Goal: Transaction & Acquisition: Download file/media

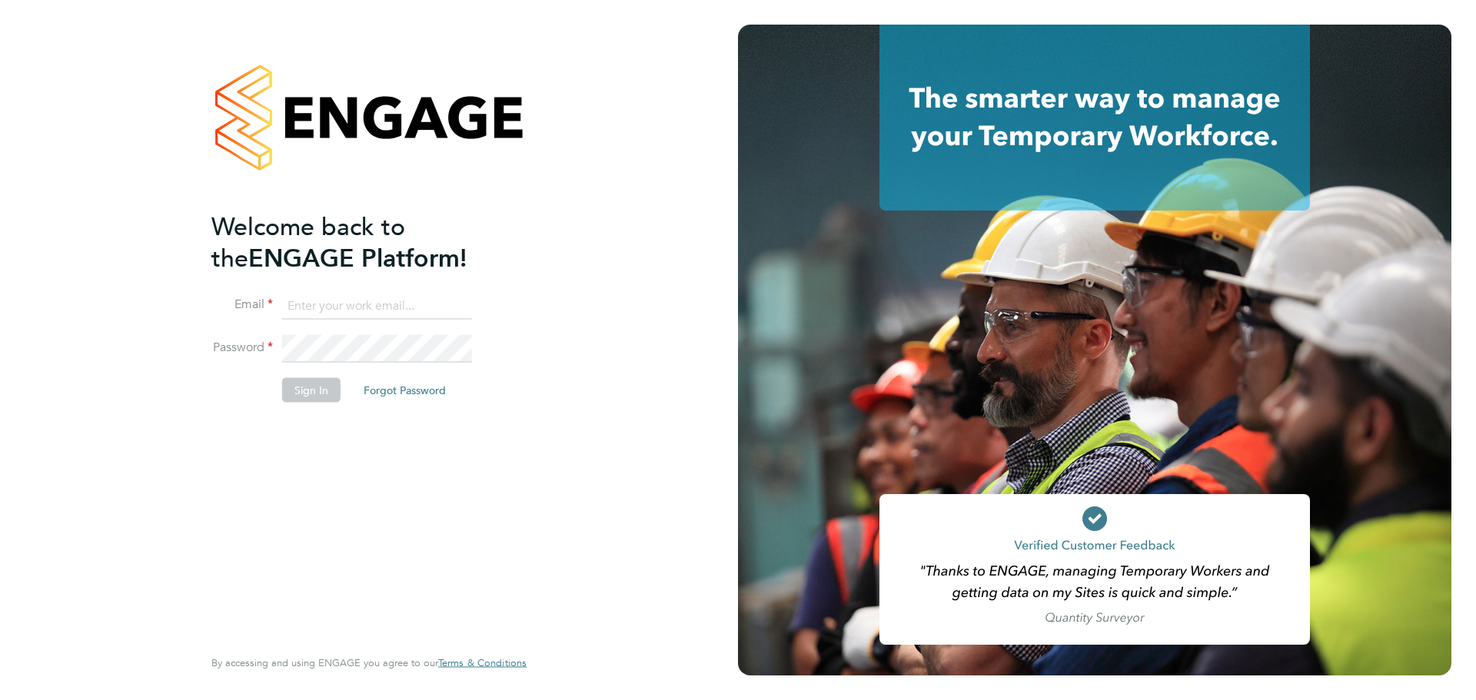
click at [303, 302] on input at bounding box center [377, 306] width 190 height 28
paste input "contractorqueries@michaelpage.com"
type input "contractorqueries@michaelpage.com"
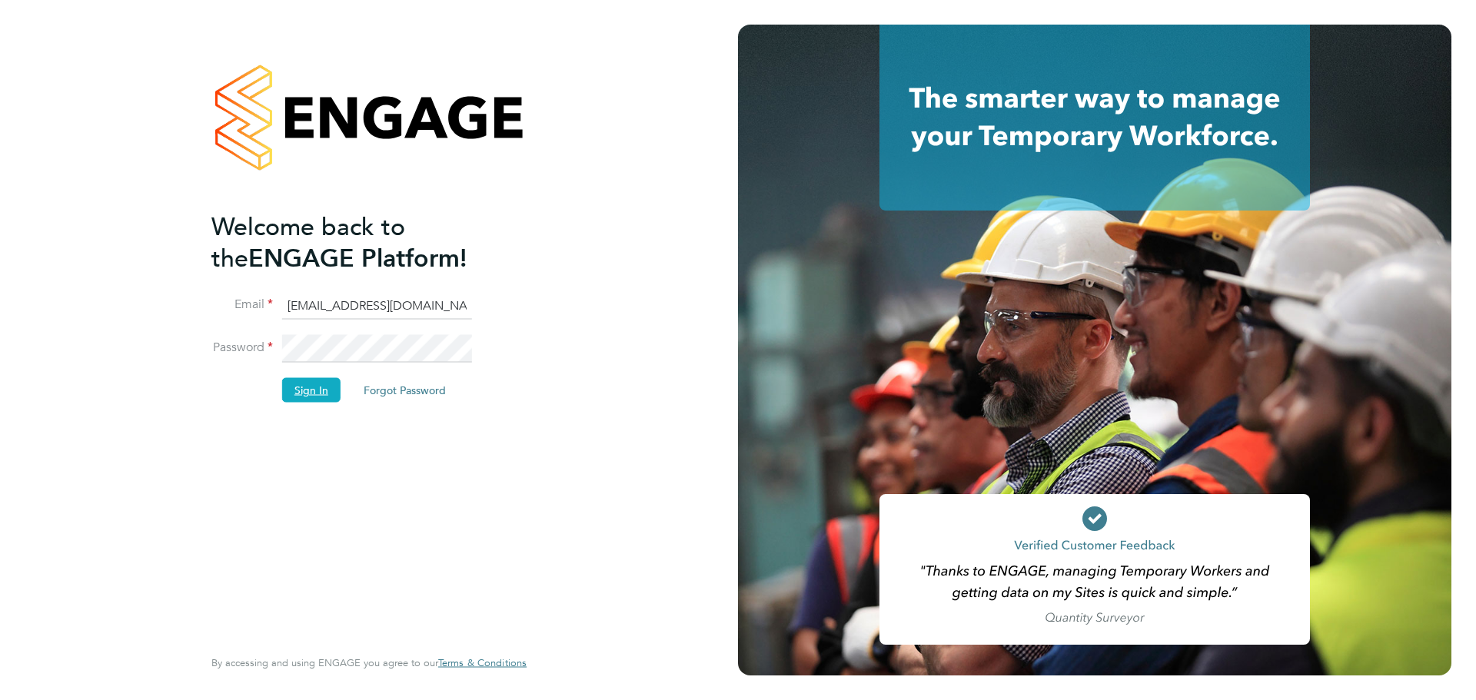
click at [294, 392] on button "Sign In" at bounding box center [311, 390] width 58 height 25
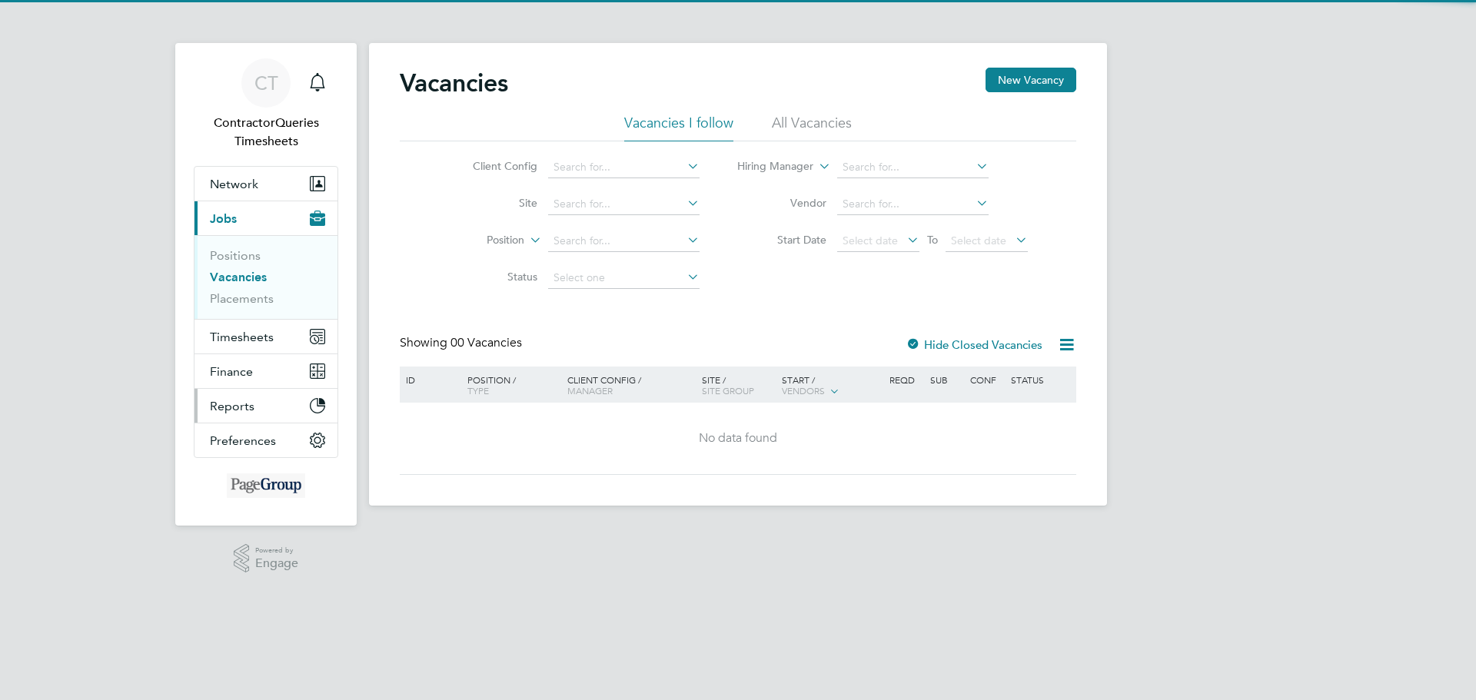
click at [228, 407] on span "Reports" at bounding box center [232, 406] width 45 height 15
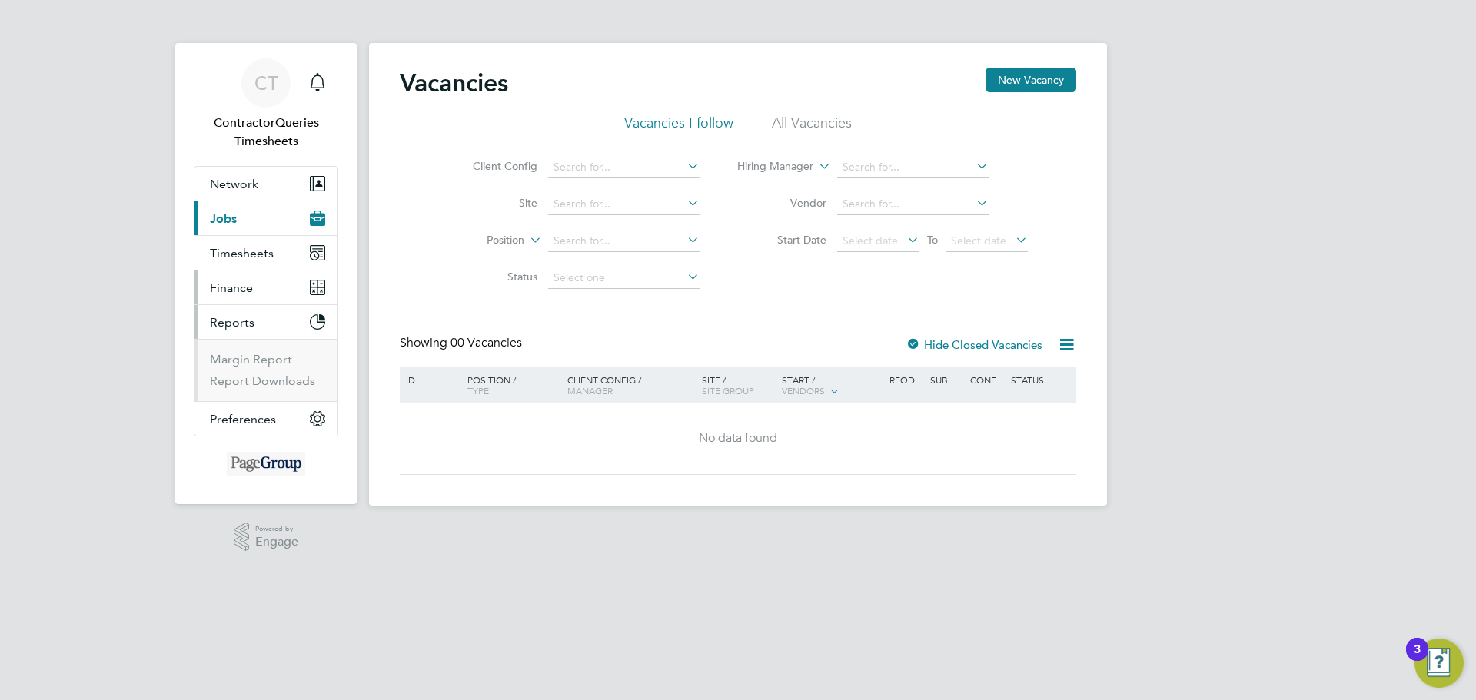
click at [231, 279] on button "Finance" at bounding box center [266, 288] width 143 height 34
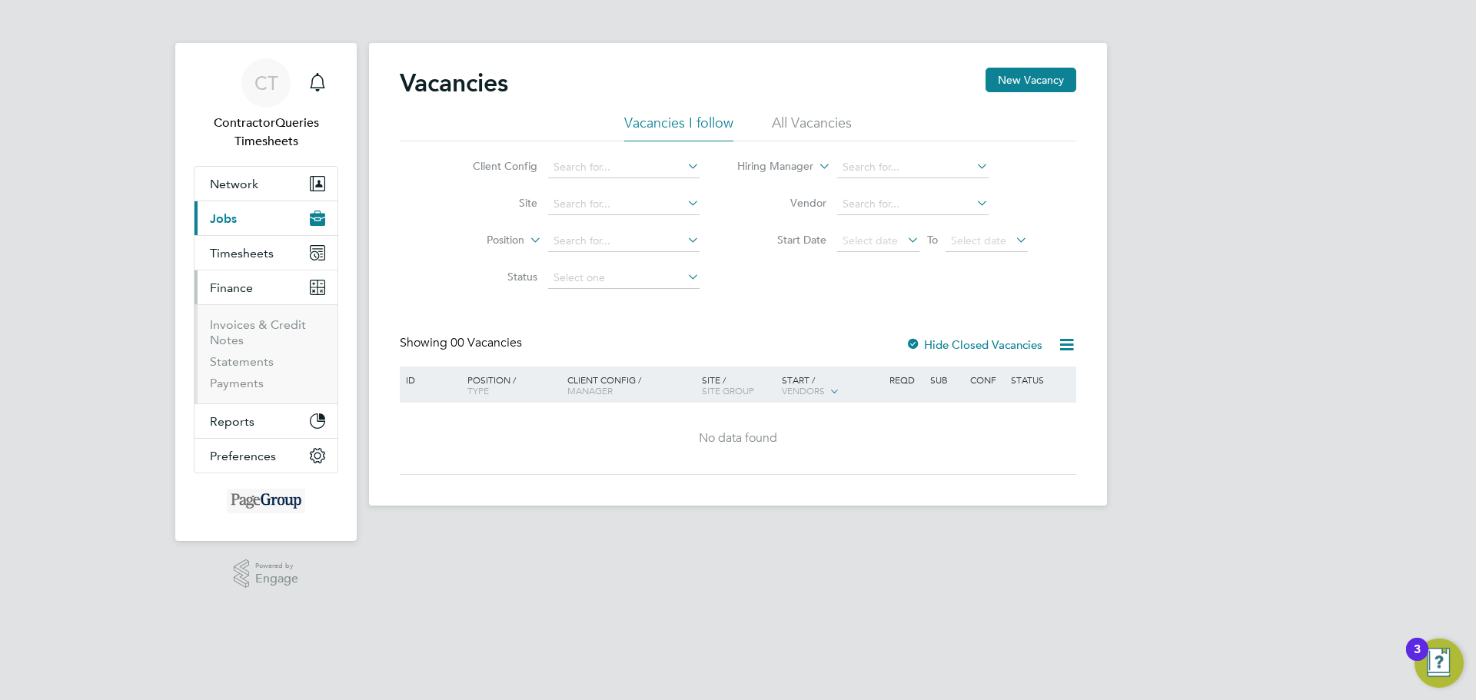
click at [228, 332] on li "Invoices & Credit Notes" at bounding box center [267, 336] width 115 height 37
click at [228, 324] on link "Invoices & Credit Notes" at bounding box center [258, 333] width 96 height 30
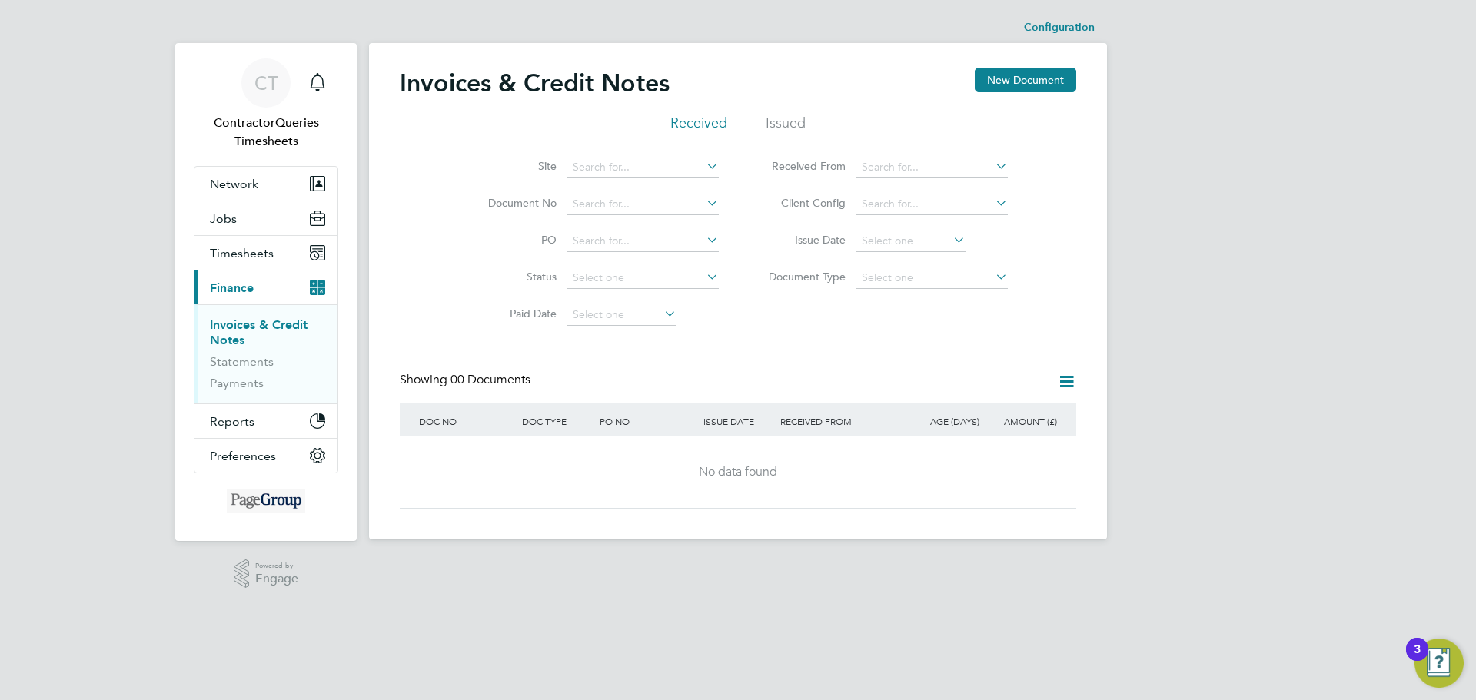
click at [770, 125] on li "Issued" at bounding box center [786, 128] width 40 height 28
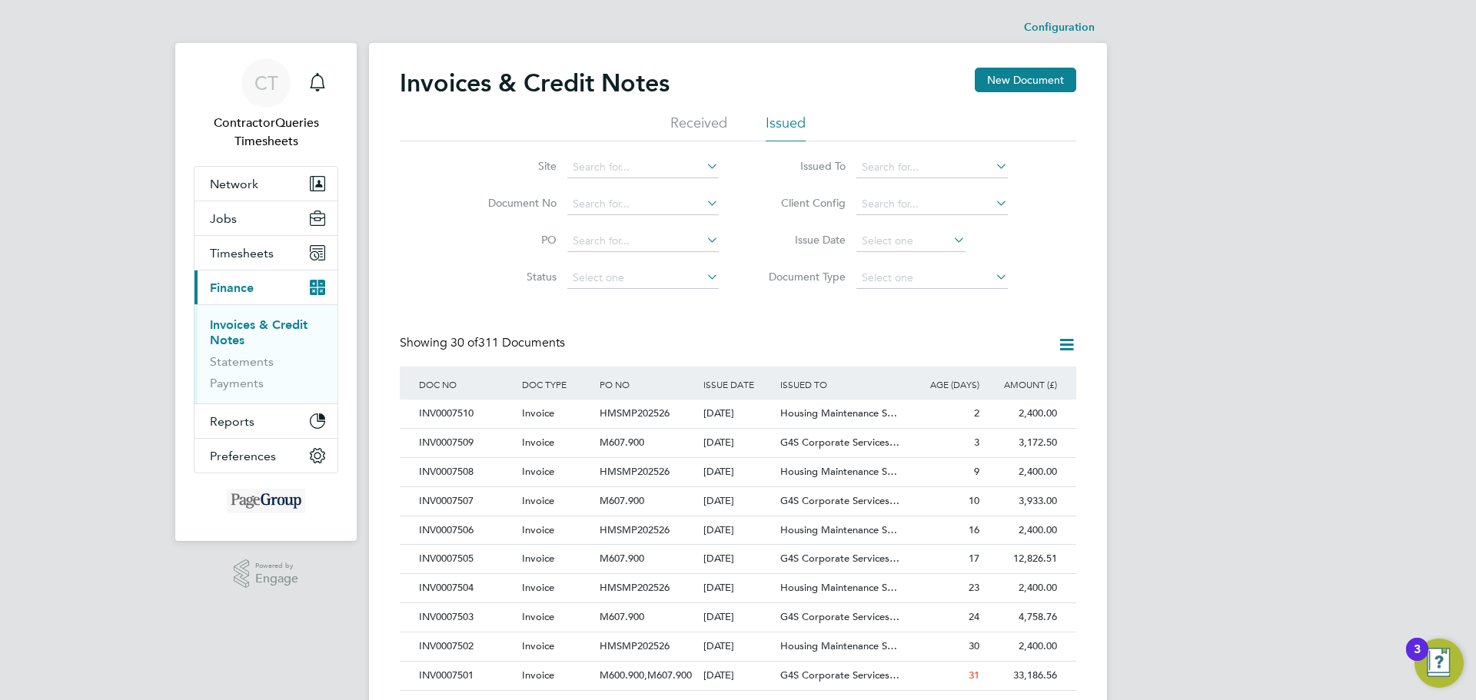
click at [674, 321] on div "Invoices & Credit Notes New Document Received Issued Site Document No PO Status…" at bounding box center [738, 686] width 677 height 1236
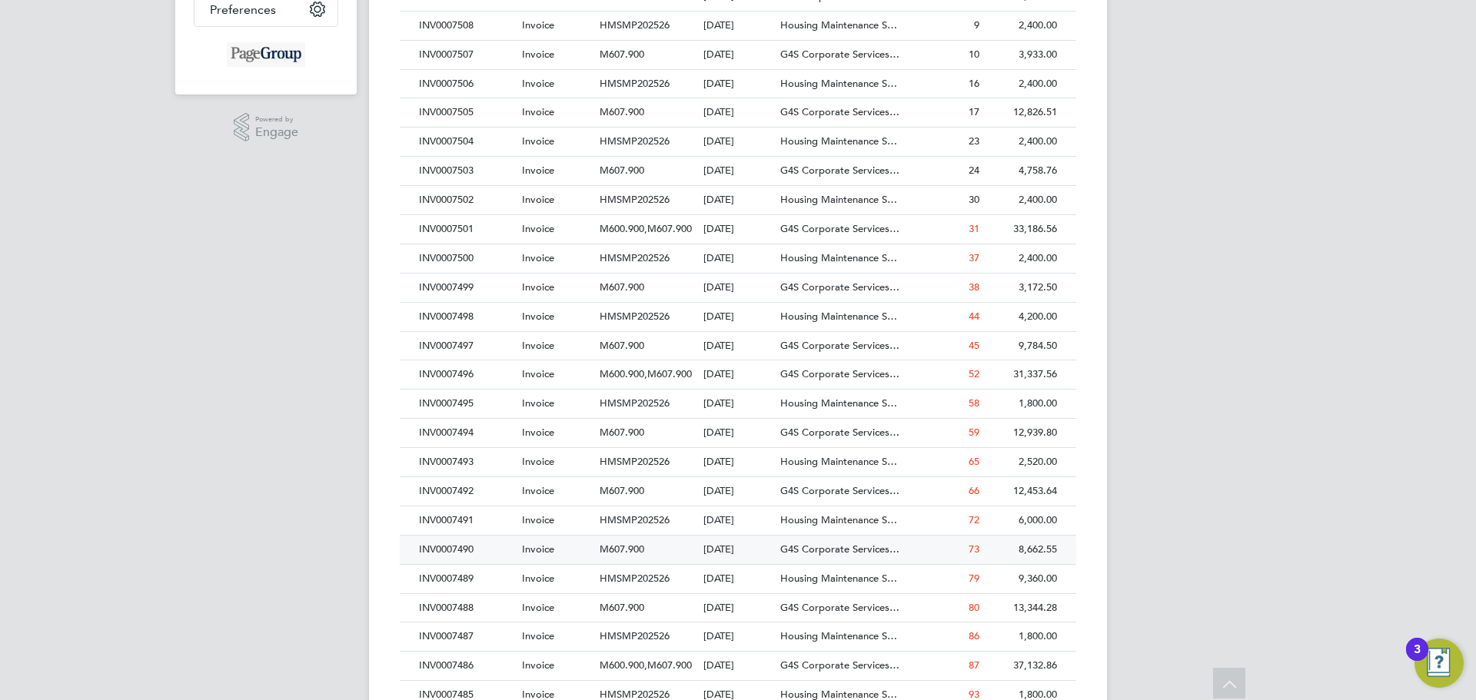
click at [434, 544] on div "INV0007490" at bounding box center [466, 550] width 103 height 28
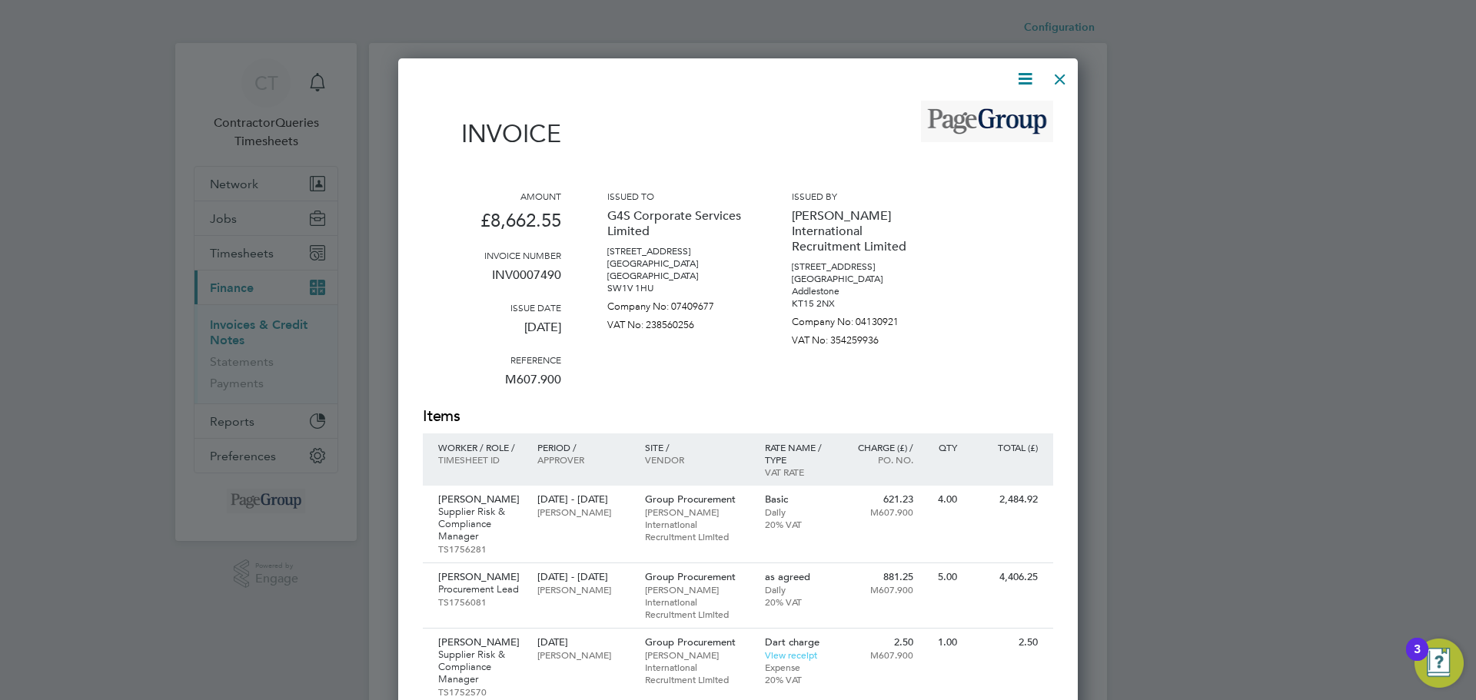
click at [1022, 82] on icon at bounding box center [1025, 78] width 19 height 19
click at [995, 105] on li "Download Invoice" at bounding box center [979, 116] width 106 height 22
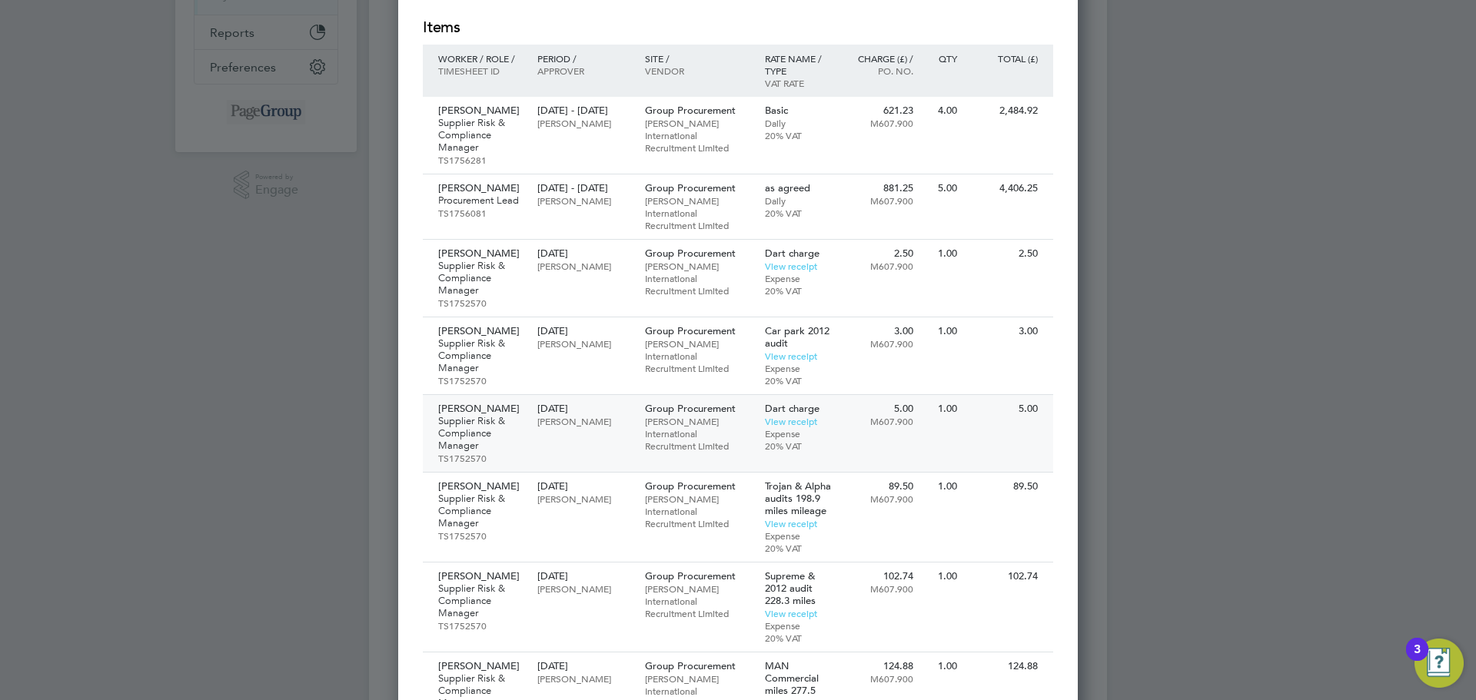
scroll to position [384, 0]
